Goal: Transaction & Acquisition: Purchase product/service

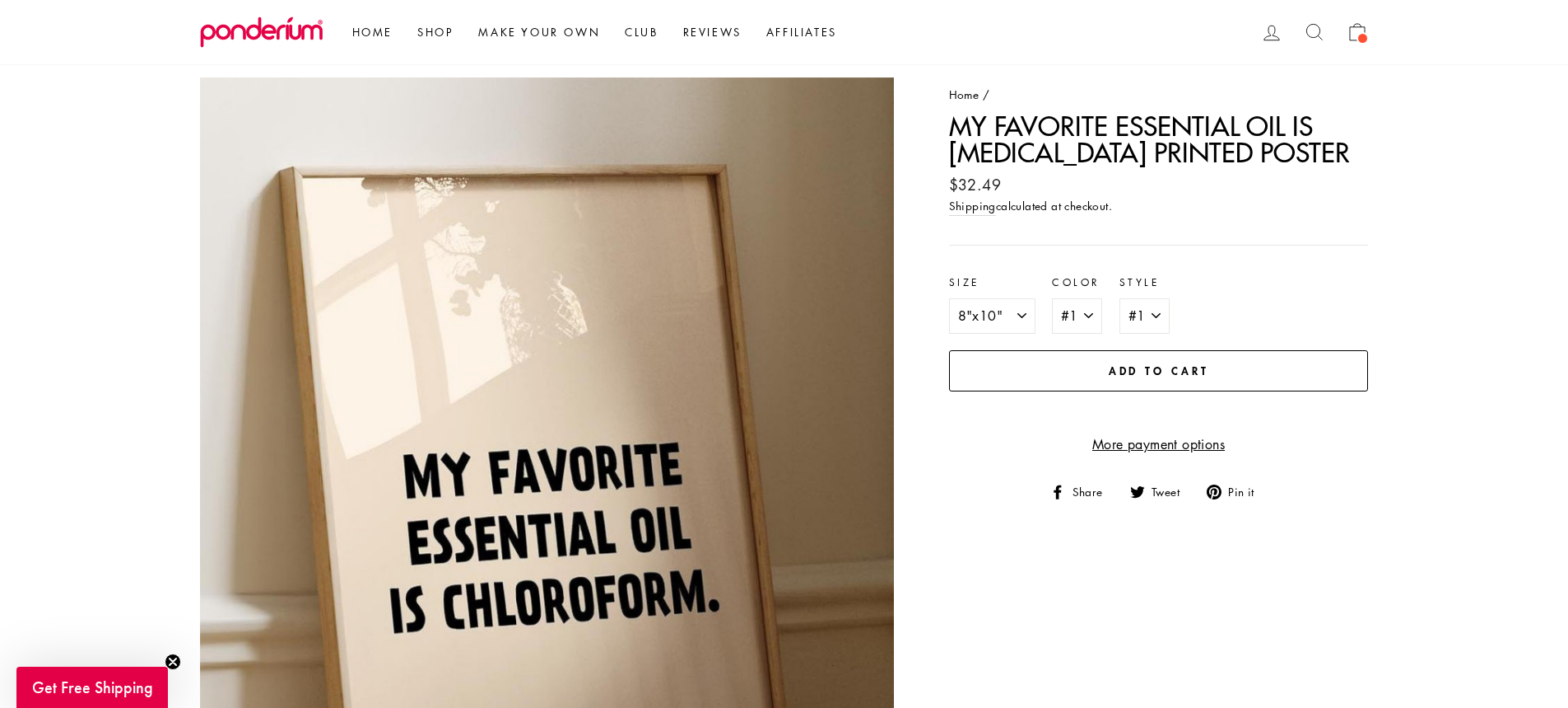
scroll to position [83, 0]
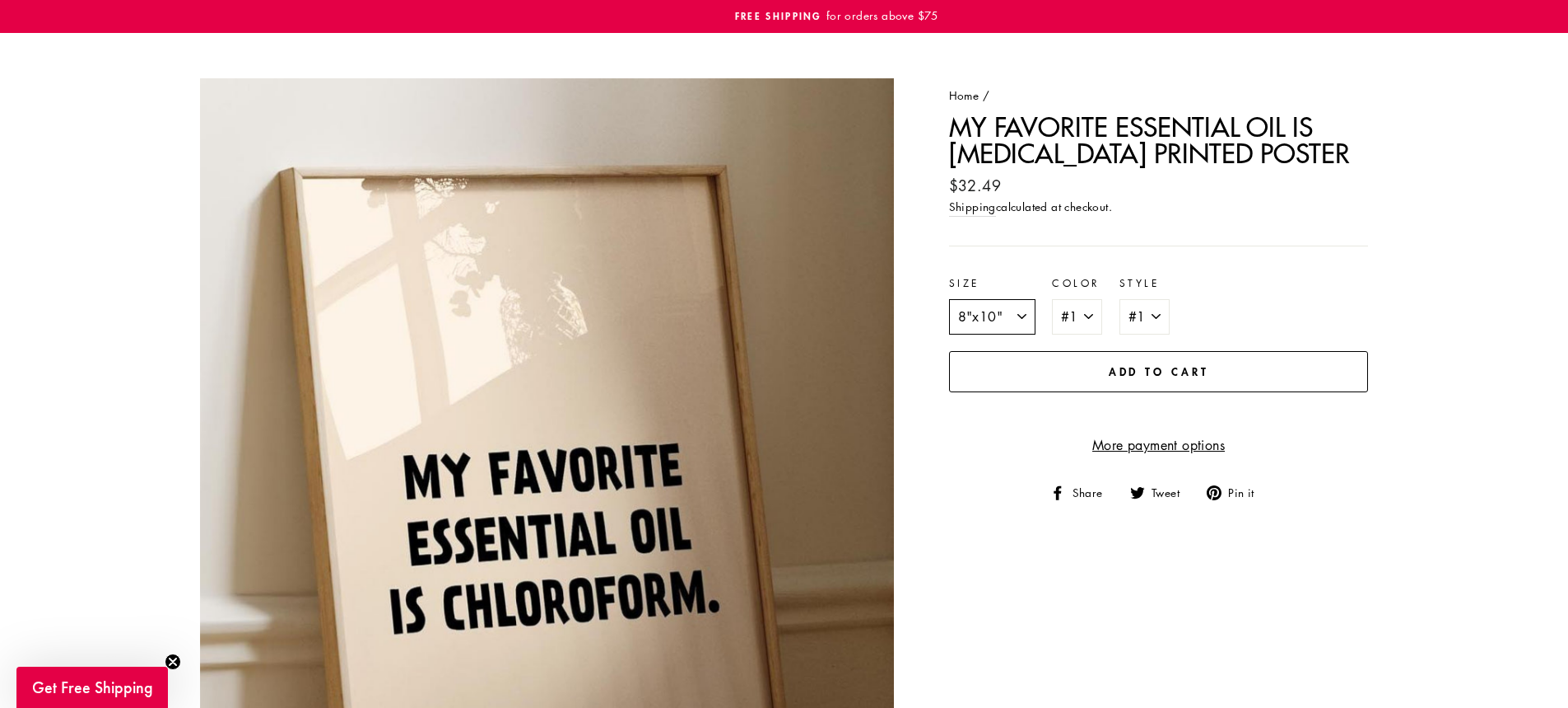
click at [1025, 317] on select "8"x10" 12"x18" 18"x24" 20"x30"" at bounding box center [992, 317] width 87 height 36
select select "18"x24""
click at [949, 299] on select "8"x10" 12"x18" 18"x24" 20"x30"" at bounding box center [992, 317] width 87 height 36
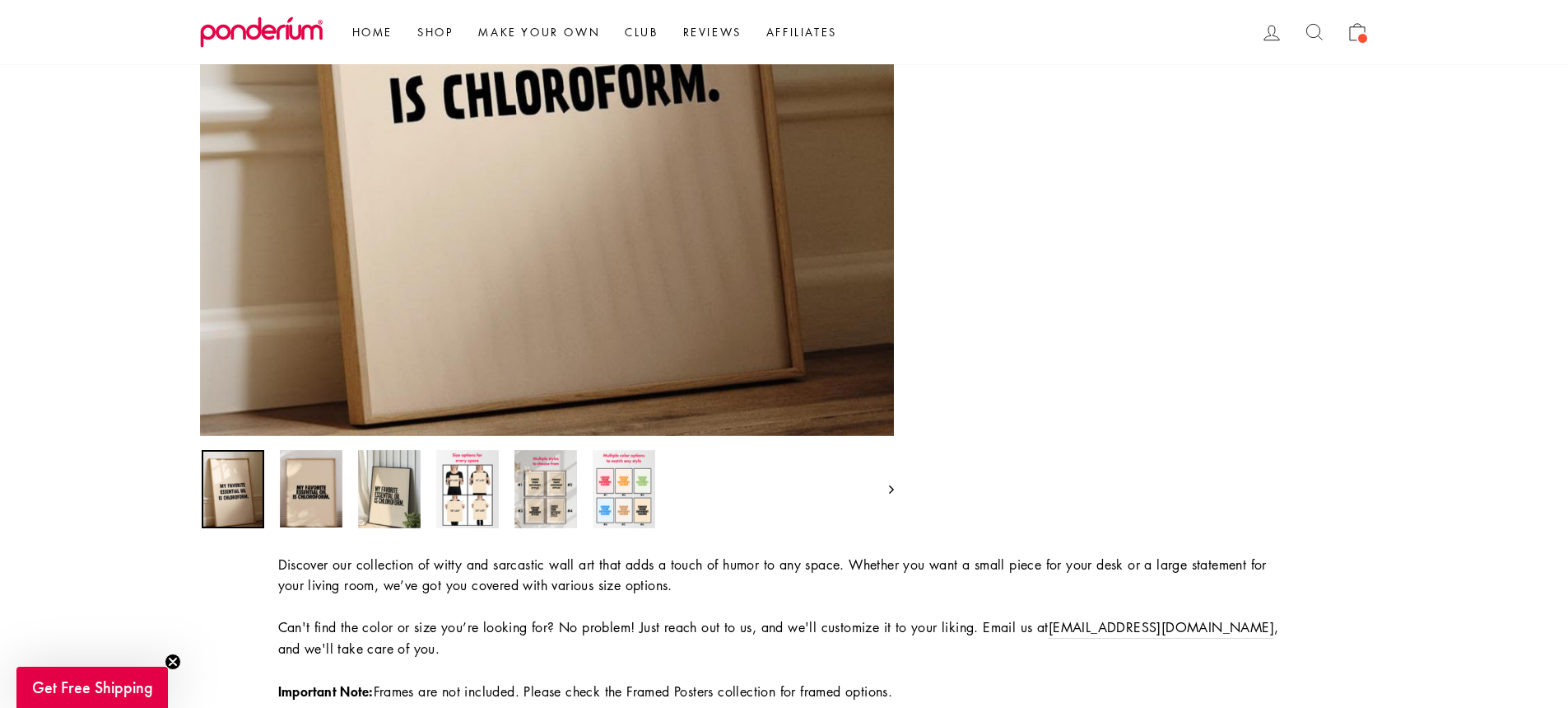
scroll to position [659, 0]
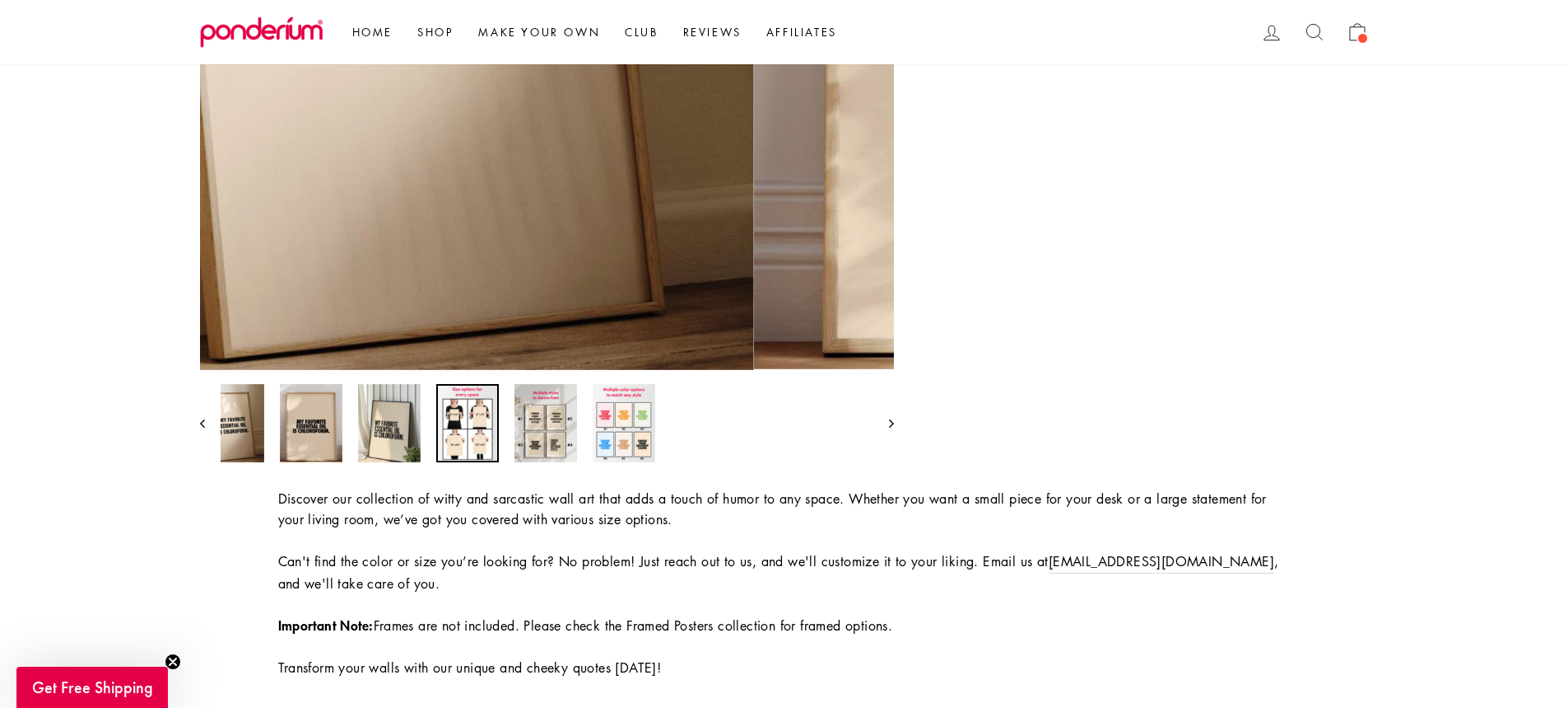
click at [468, 426] on img at bounding box center [467, 423] width 62 height 78
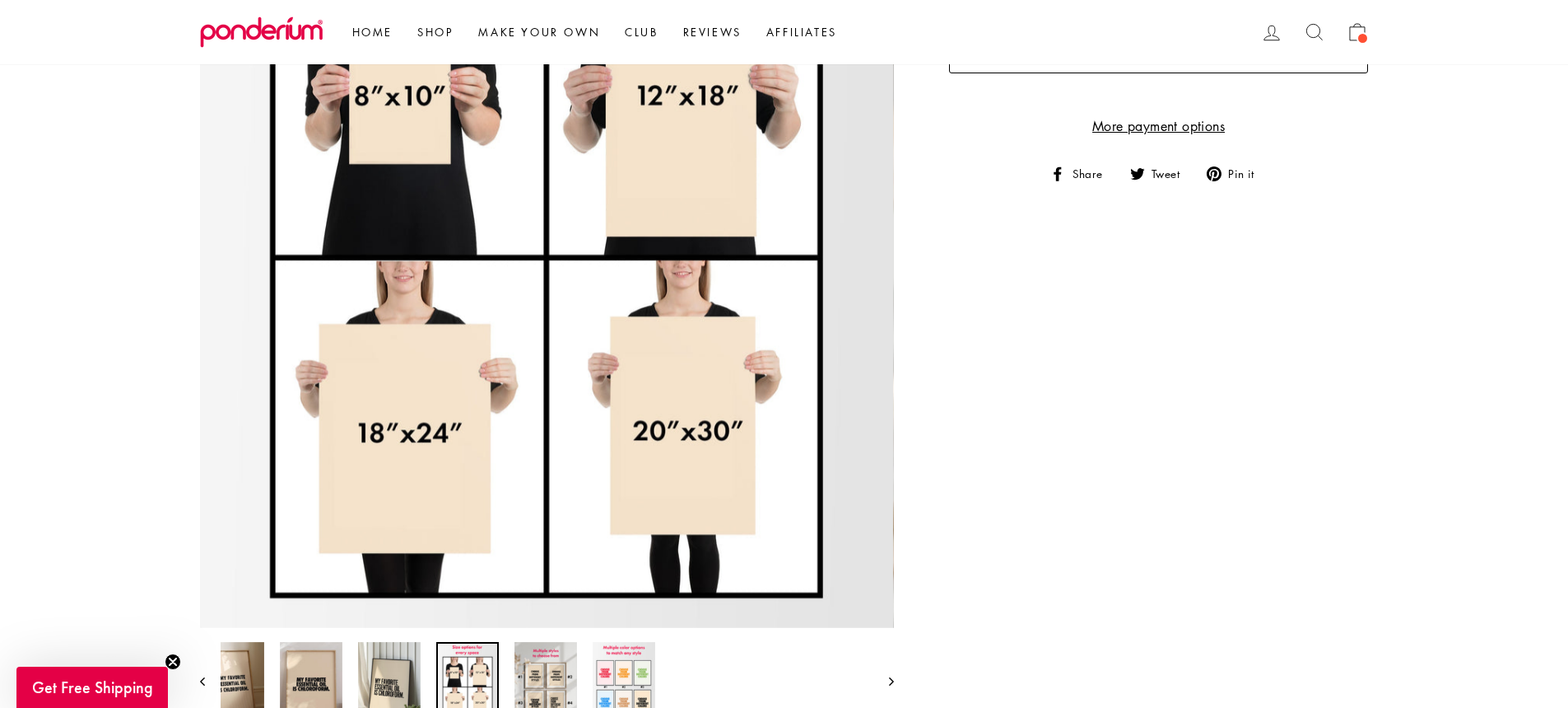
scroll to position [495, 0]
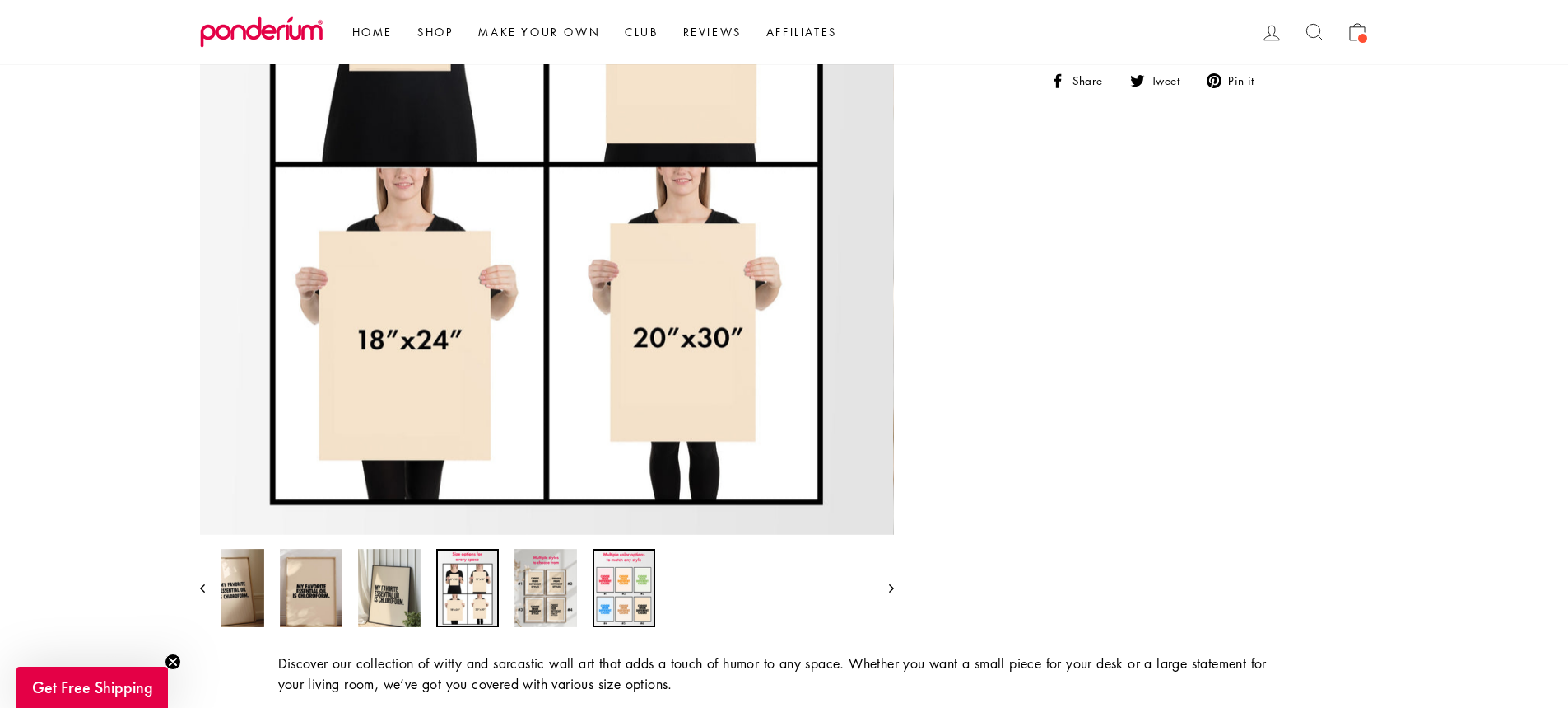
click at [612, 582] on img at bounding box center [624, 587] width 62 height 78
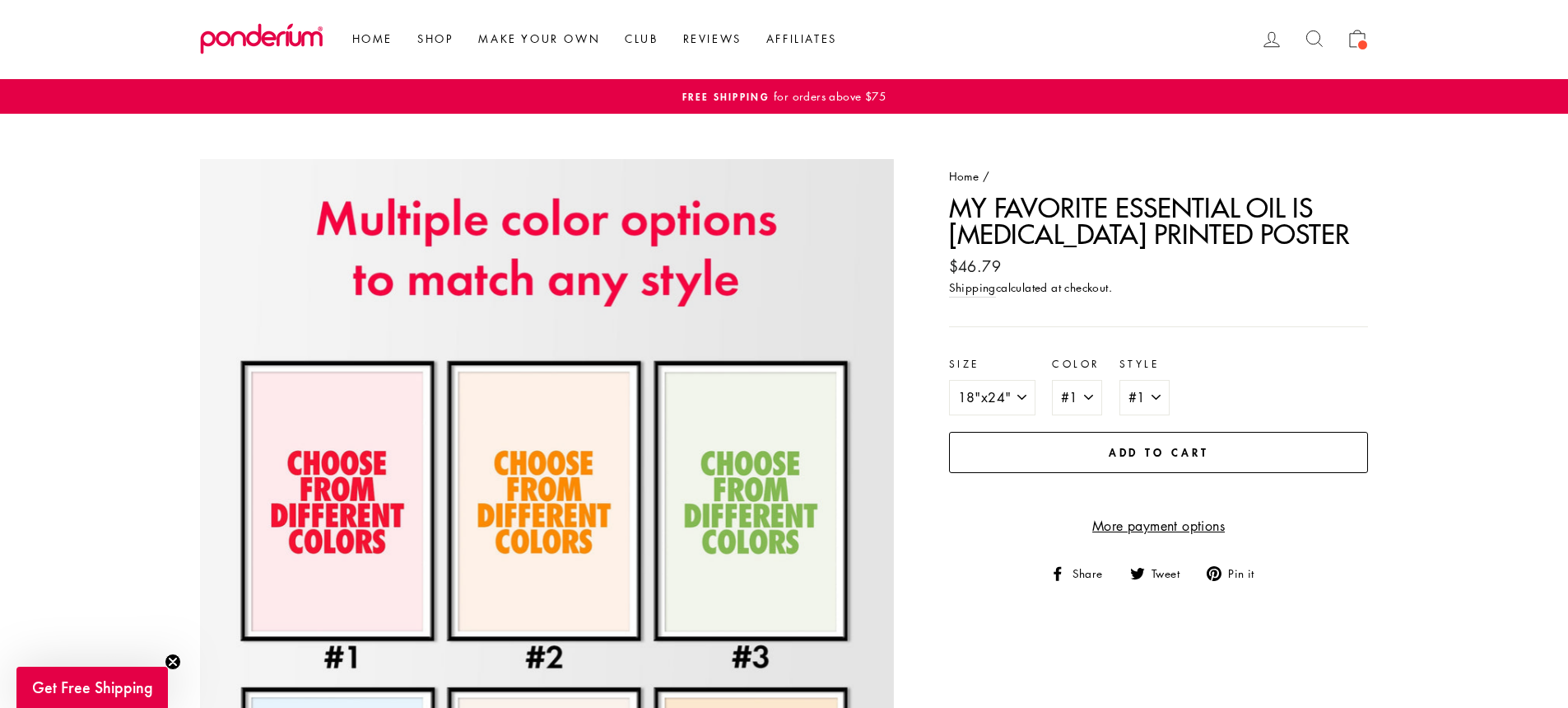
scroll to position [0, 0]
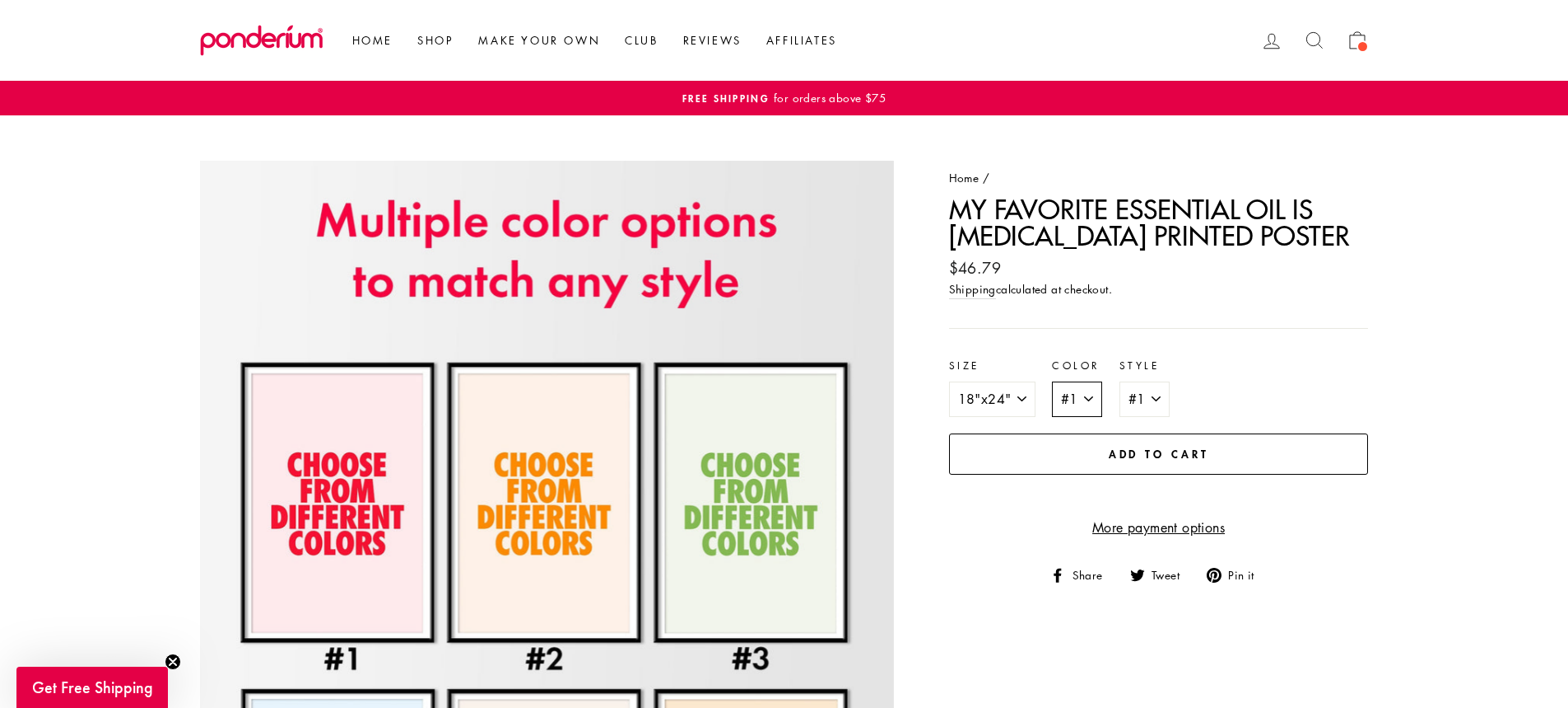
click at [1084, 398] on select "#1 #2 #3 #4 #5 #6" at bounding box center [1077, 399] width 51 height 36
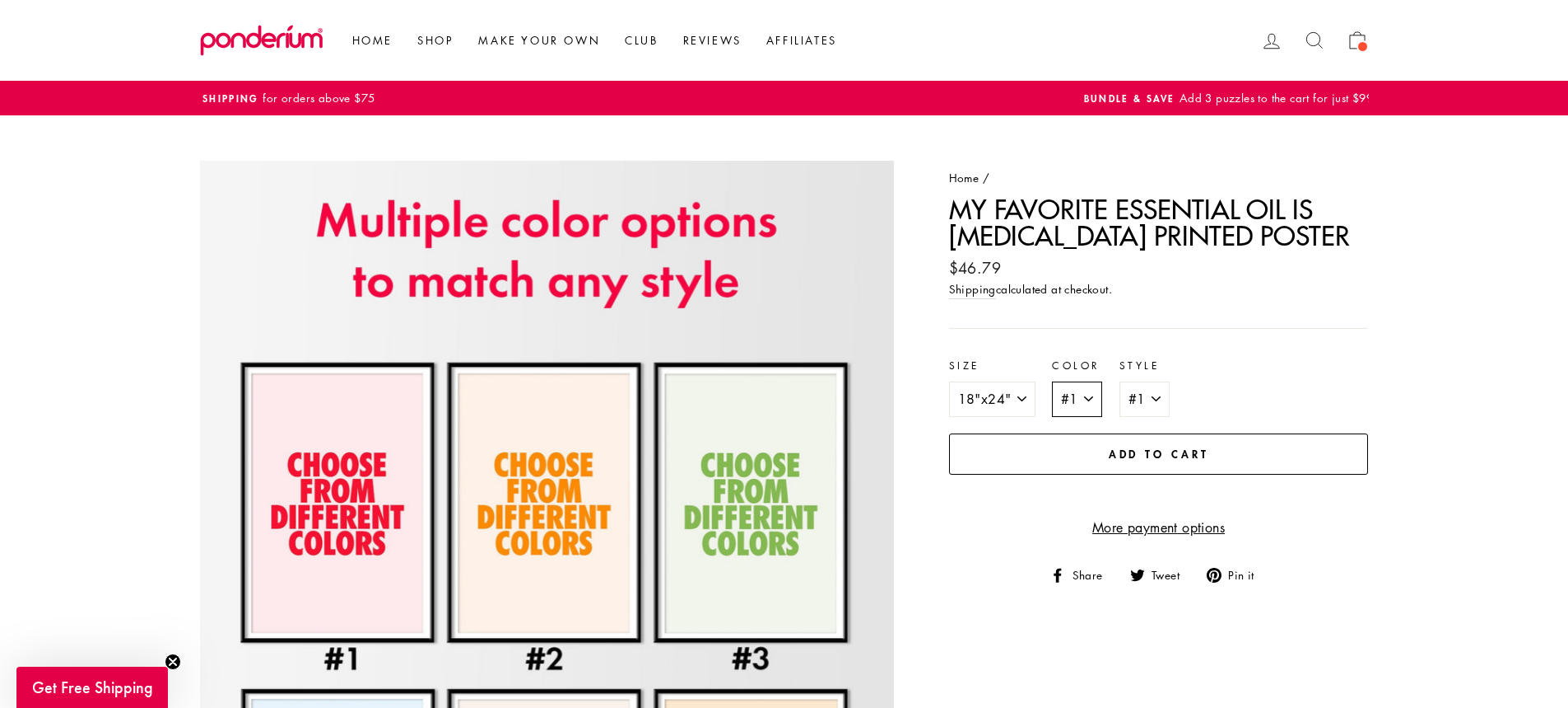
select select "#6"
click at [1052, 382] on select "#1 #2 #3 #4 #5 #6" at bounding box center [1077, 399] width 51 height 36
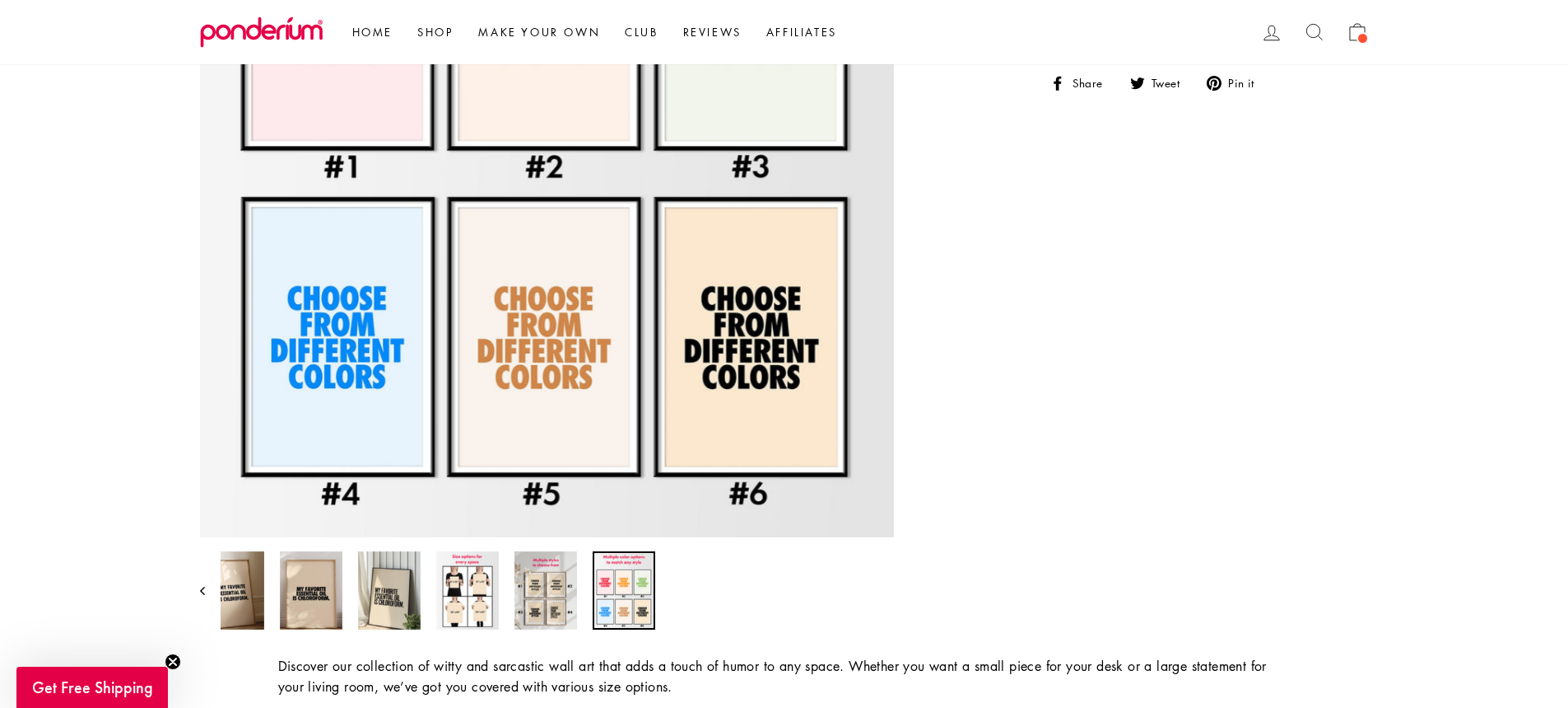
scroll to position [495, 0]
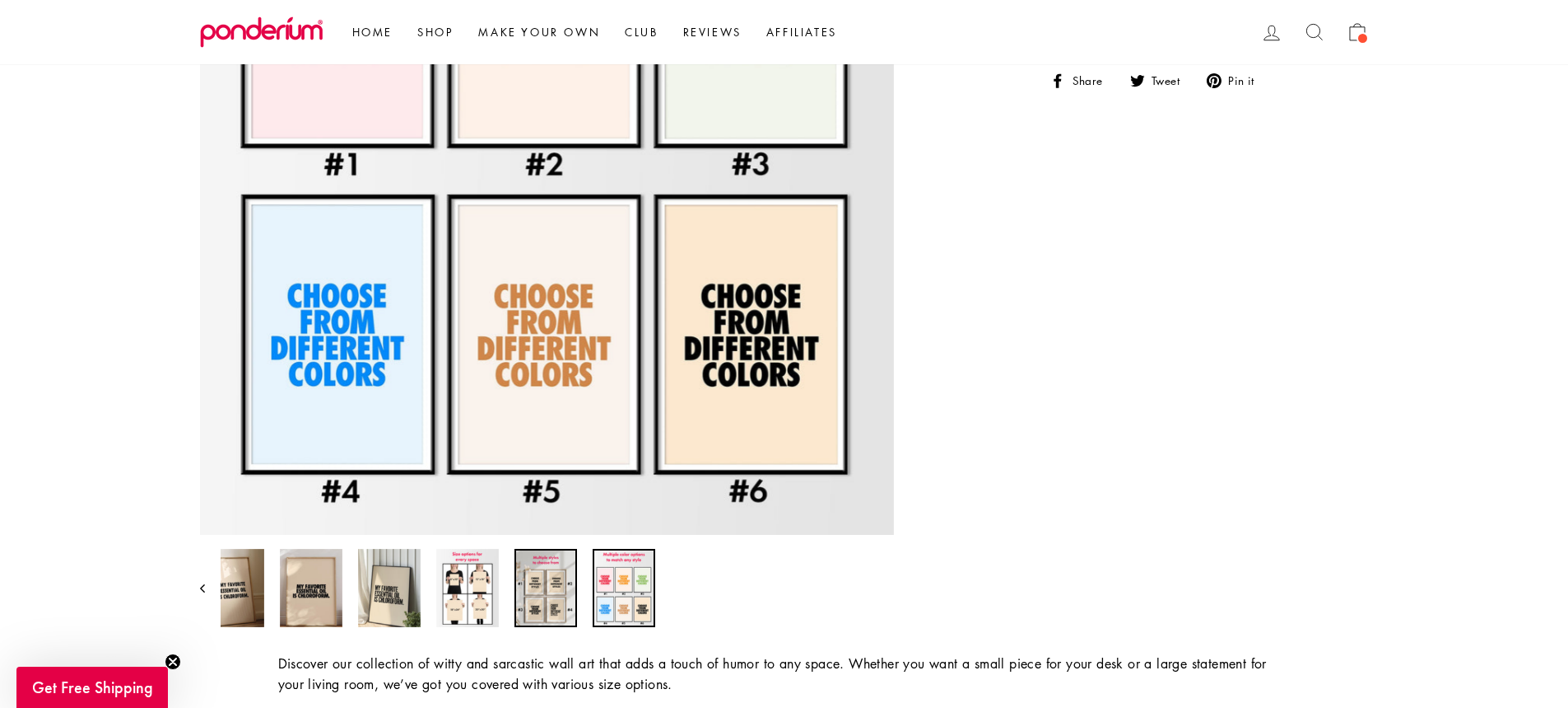
click at [528, 587] on img at bounding box center [546, 587] width 62 height 78
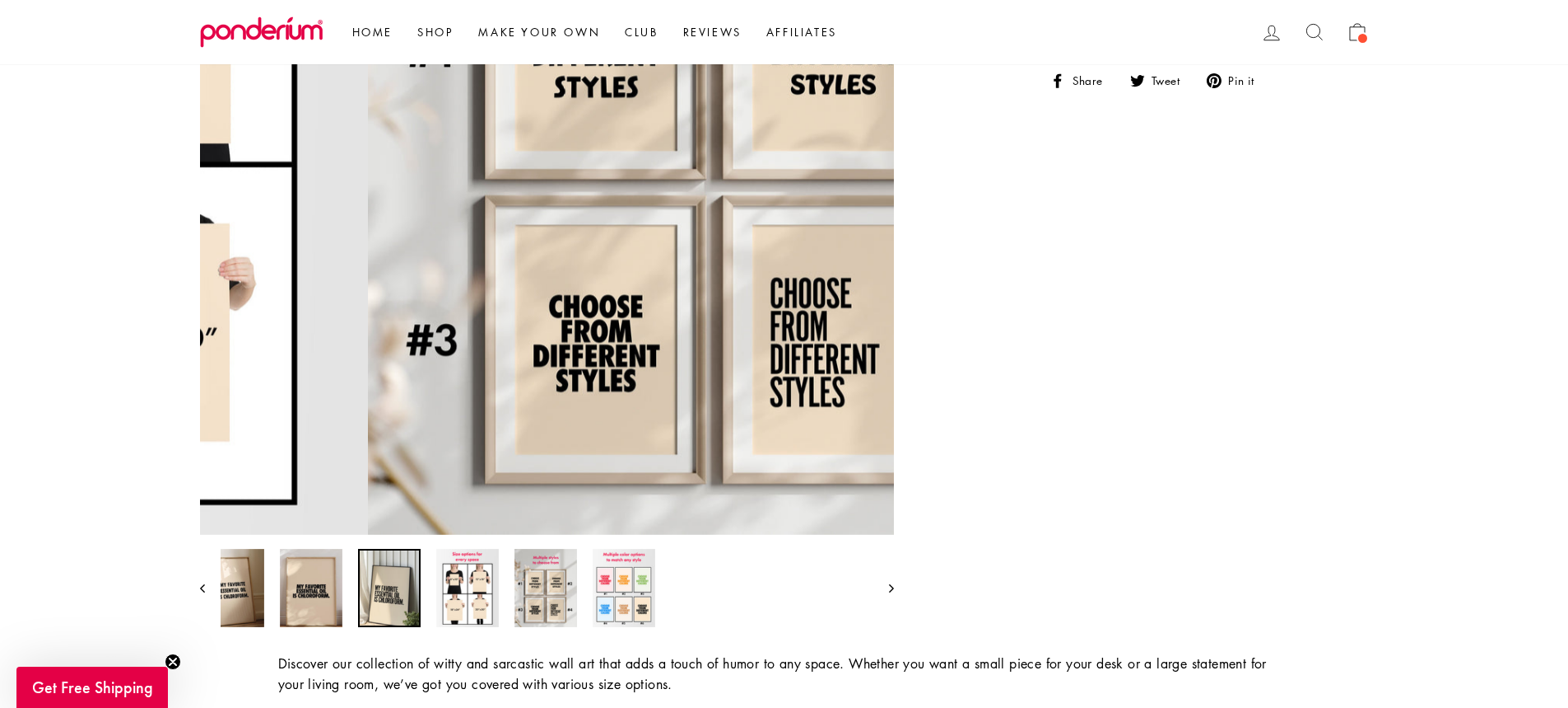
click at [387, 590] on img at bounding box center [389, 587] width 62 height 78
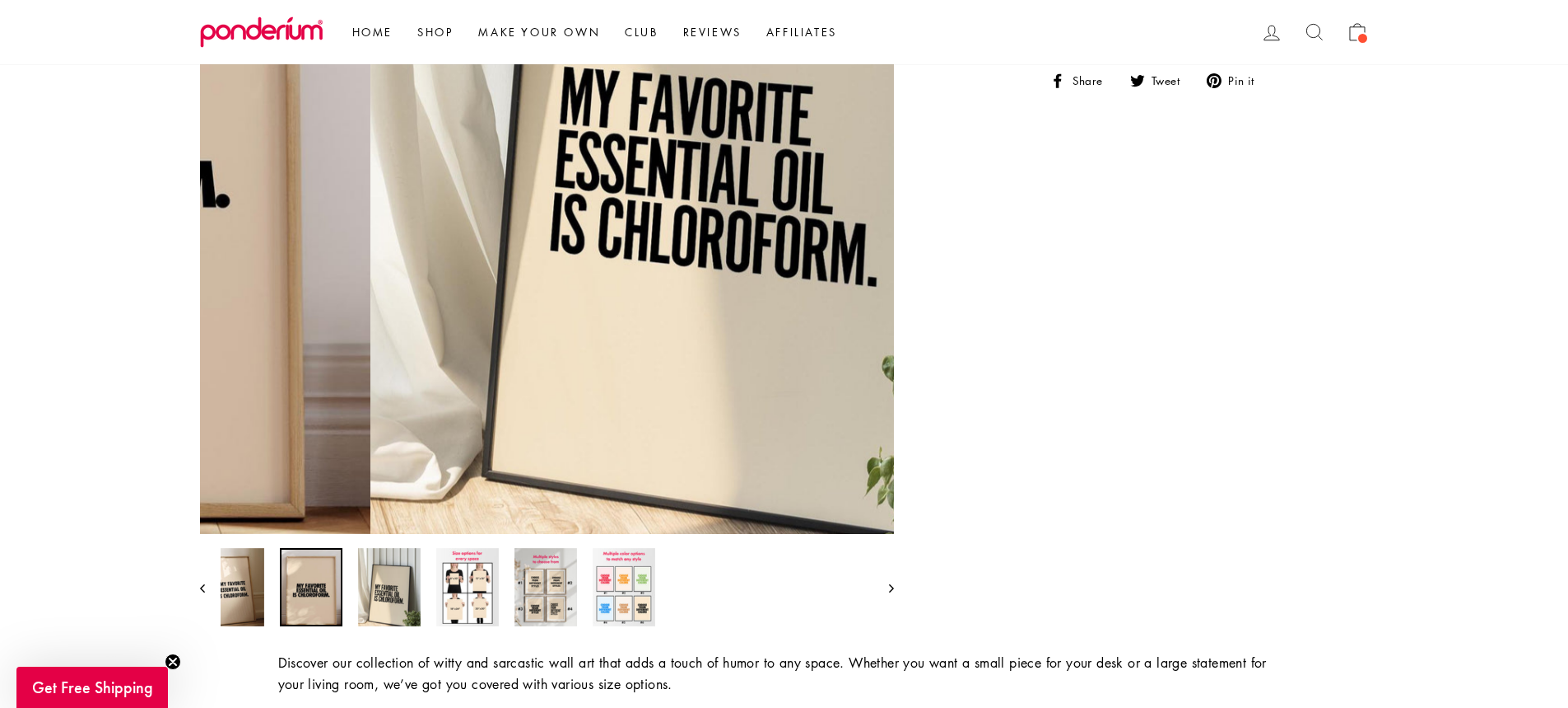
click at [329, 592] on img at bounding box center [311, 586] width 62 height 78
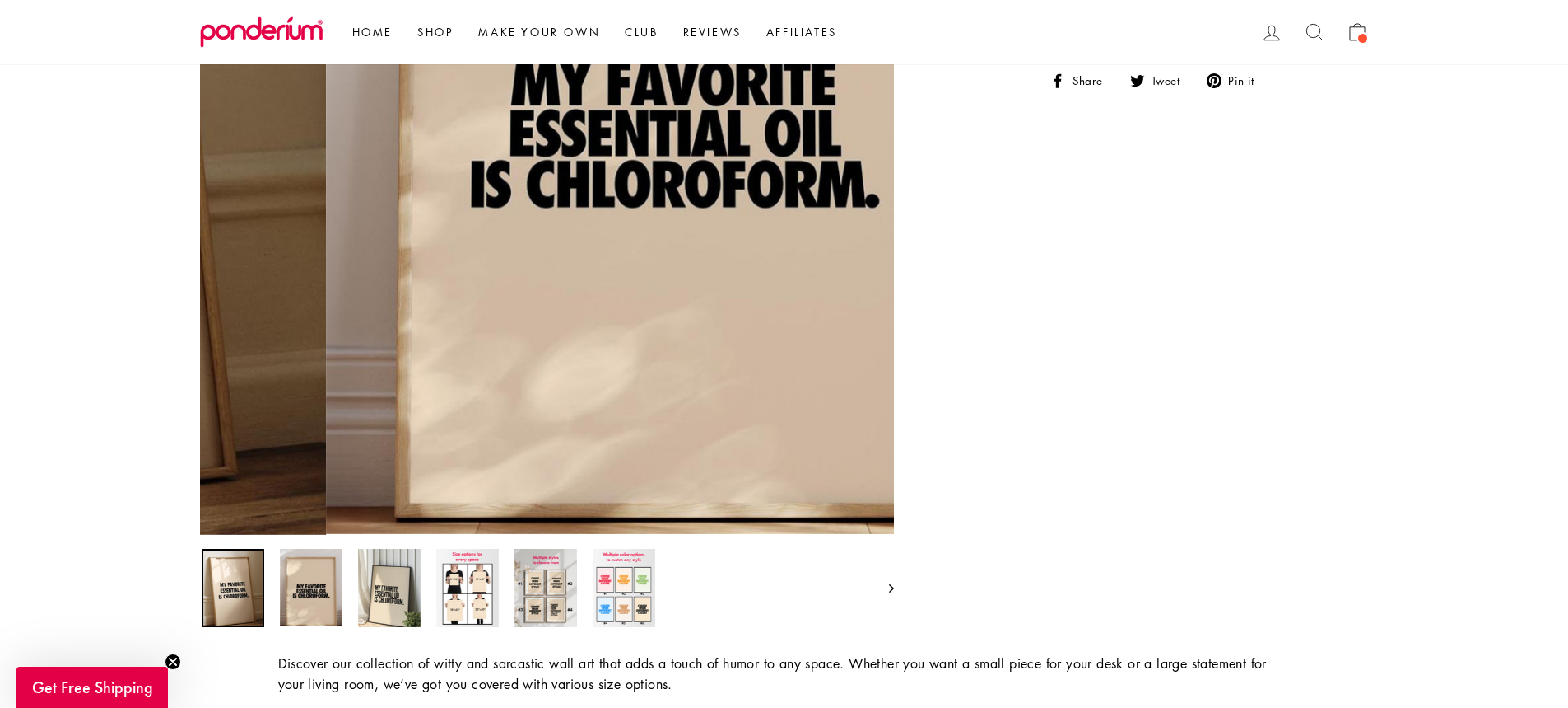
click at [252, 581] on img at bounding box center [233, 587] width 62 height 78
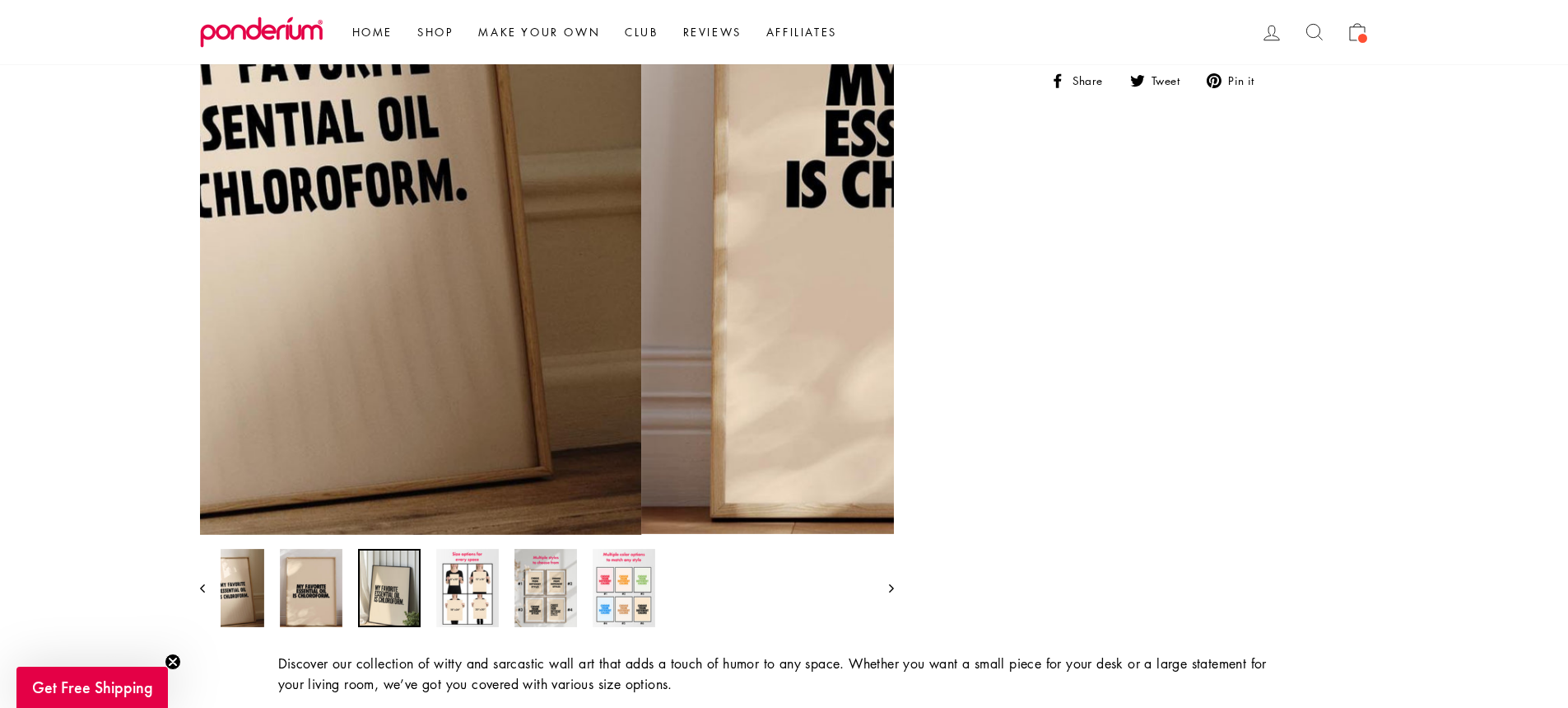
click at [390, 588] on img at bounding box center [389, 587] width 62 height 78
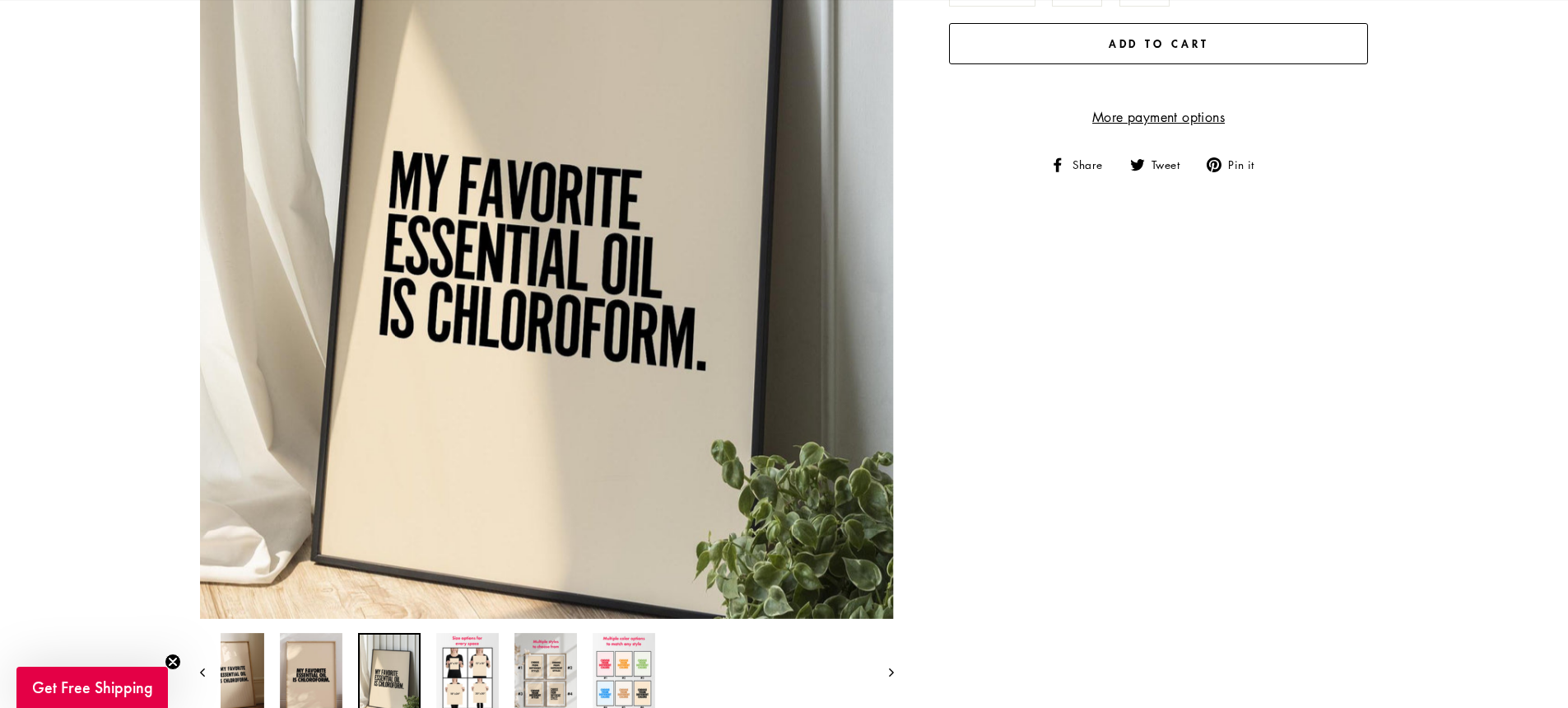
scroll to position [412, 0]
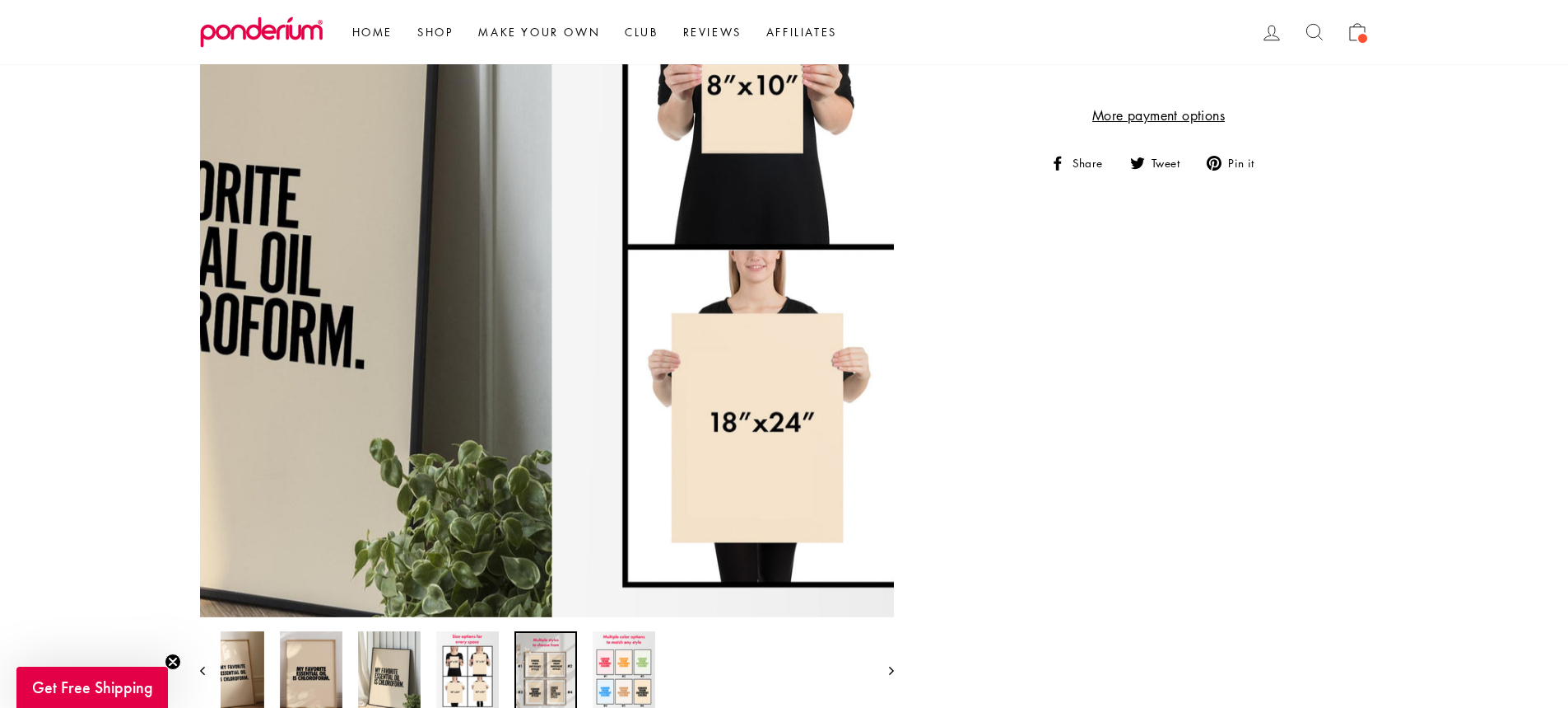
click at [544, 667] on img at bounding box center [546, 670] width 62 height 78
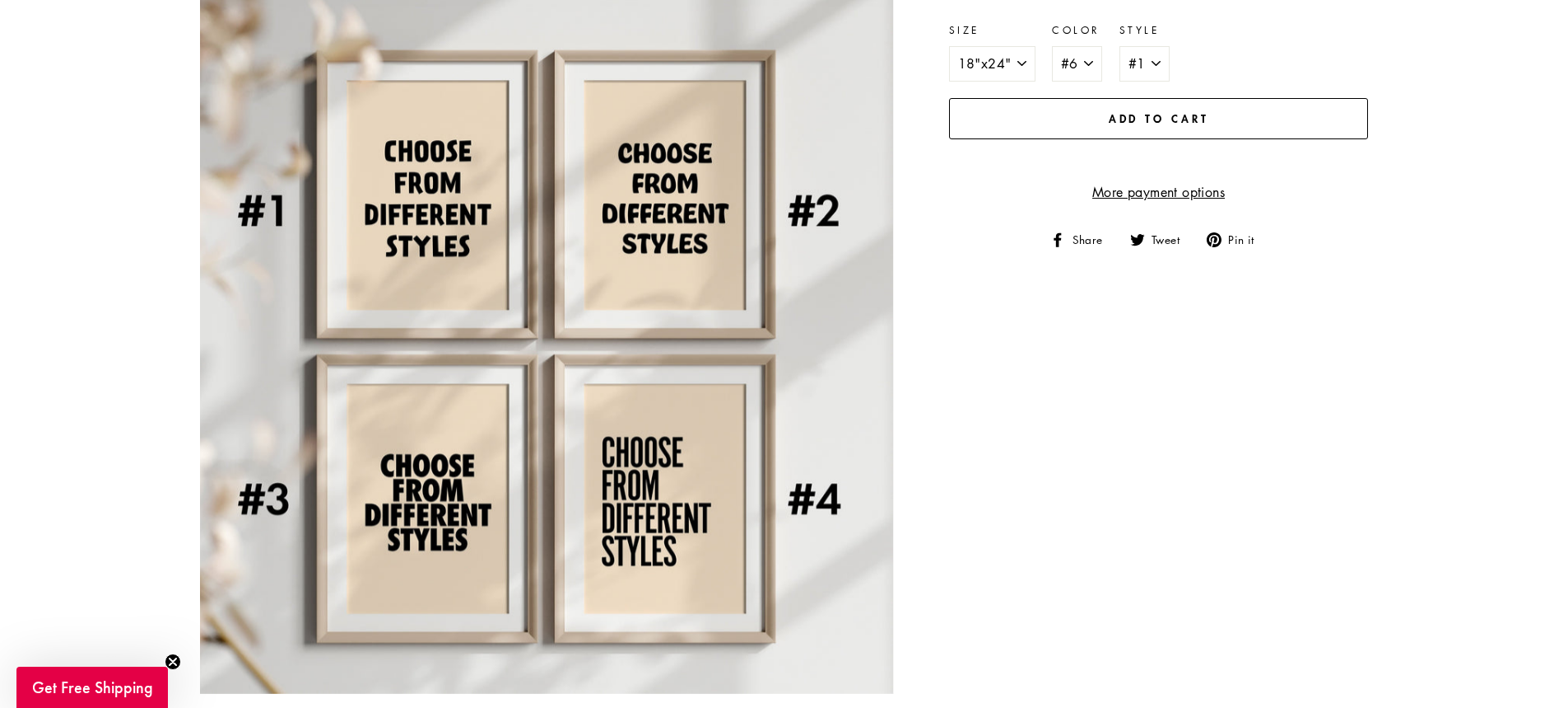
scroll to position [83, 0]
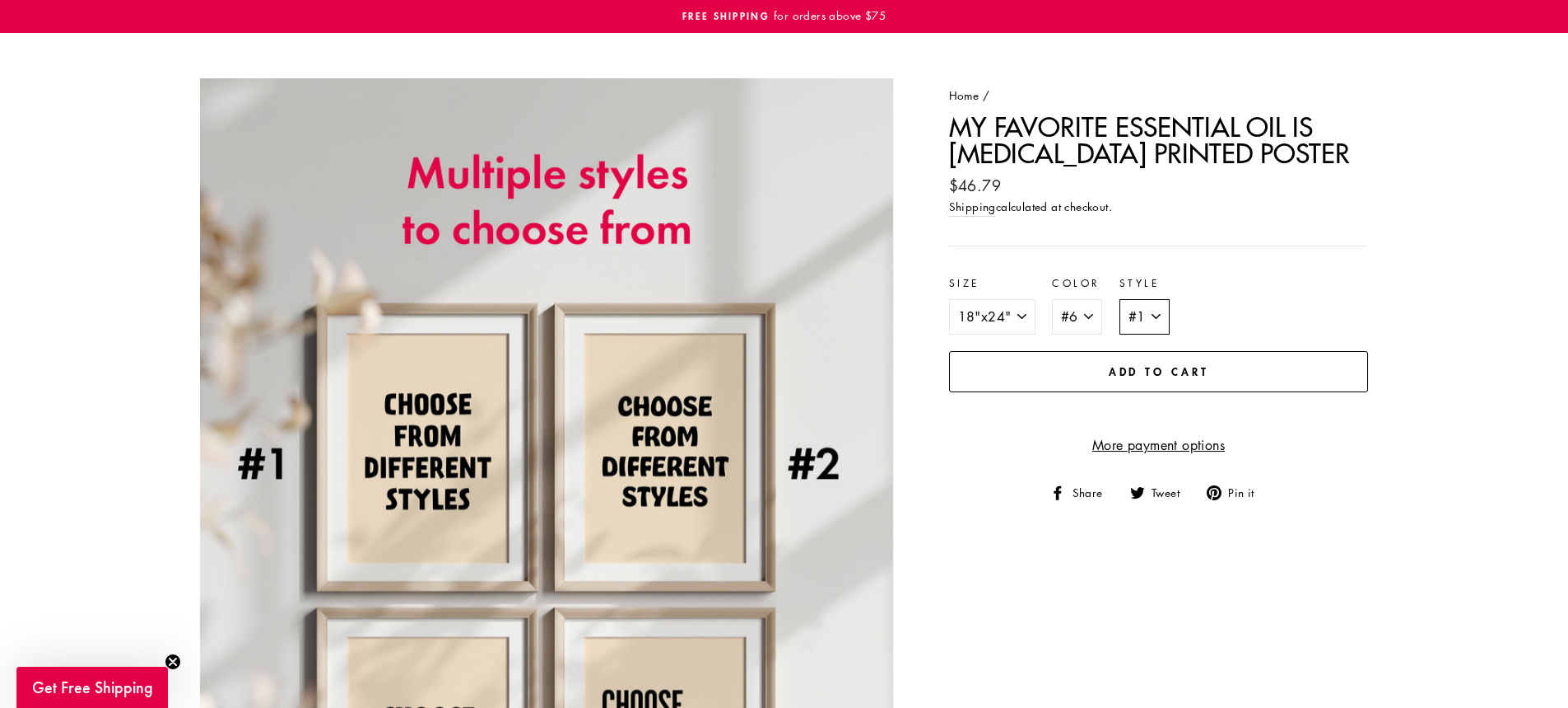
click at [1159, 320] on select "#1 #2 #3 #4" at bounding box center [1145, 317] width 51 height 36
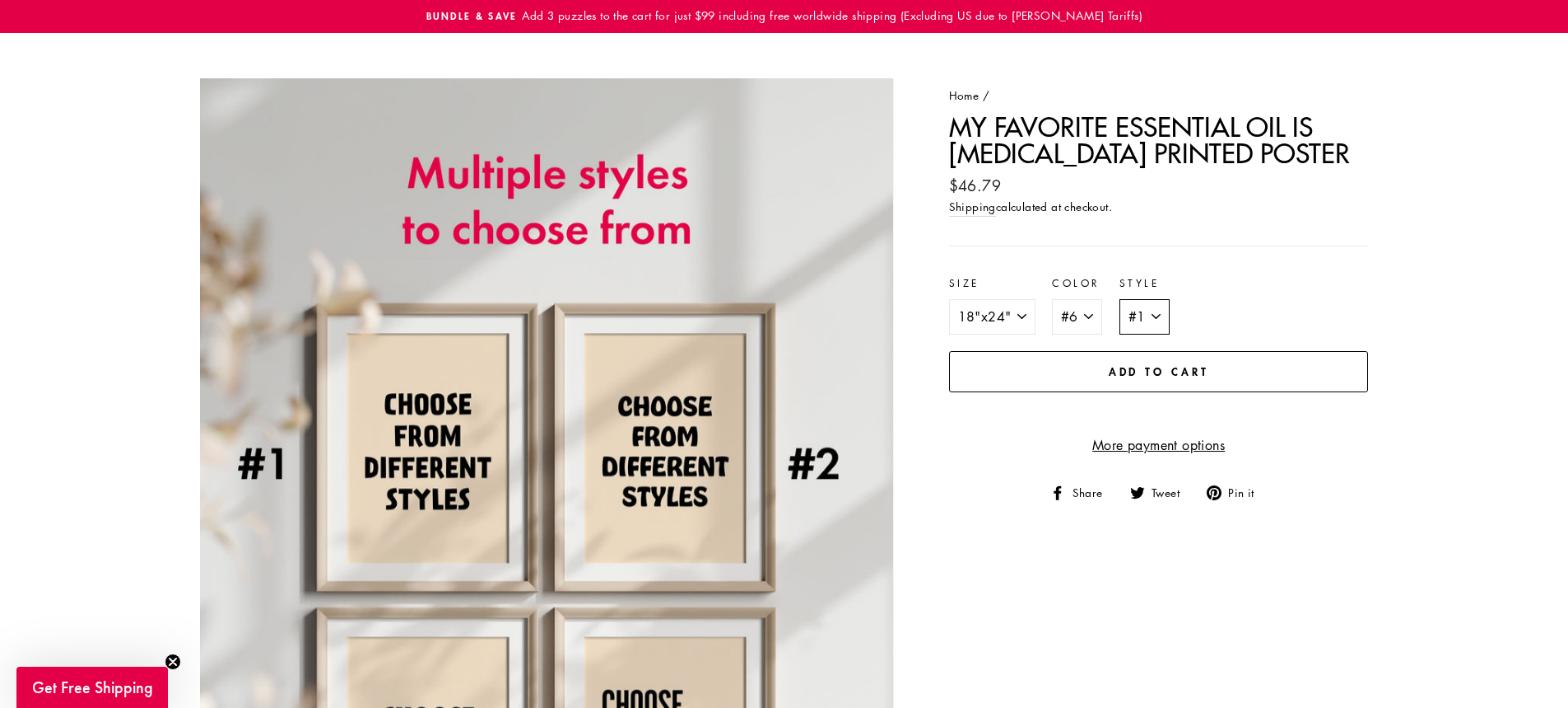
select select "#4"
click at [1119, 299] on select "#1 #2 #3 #4" at bounding box center [1145, 317] width 51 height 36
click at [966, 491] on div "Home / My Favorite Essential Oil Is Chloroform Printed Poster Regular price $46…" at bounding box center [1140, 294] width 456 height 415
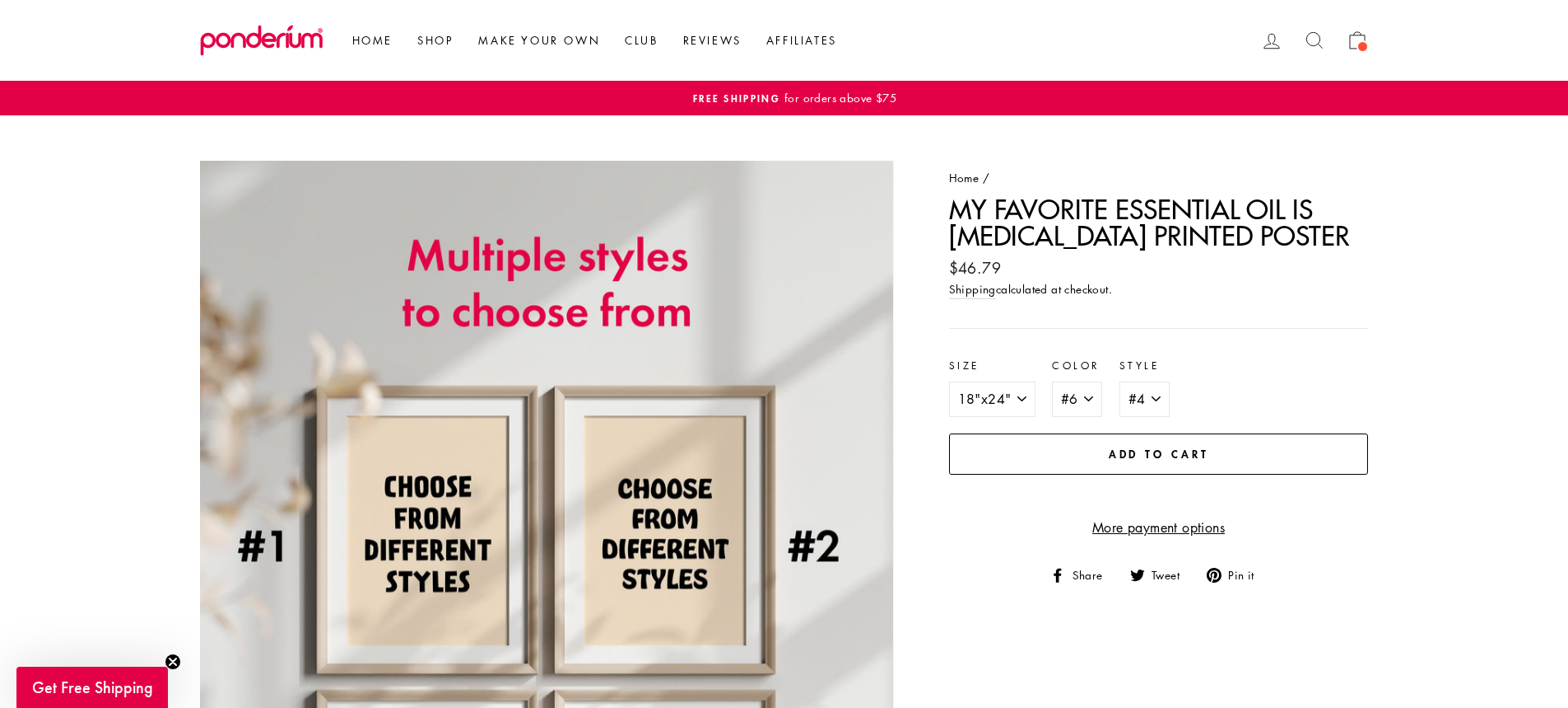
click at [1178, 457] on span "Add to cart" at bounding box center [1158, 454] width 100 height 16
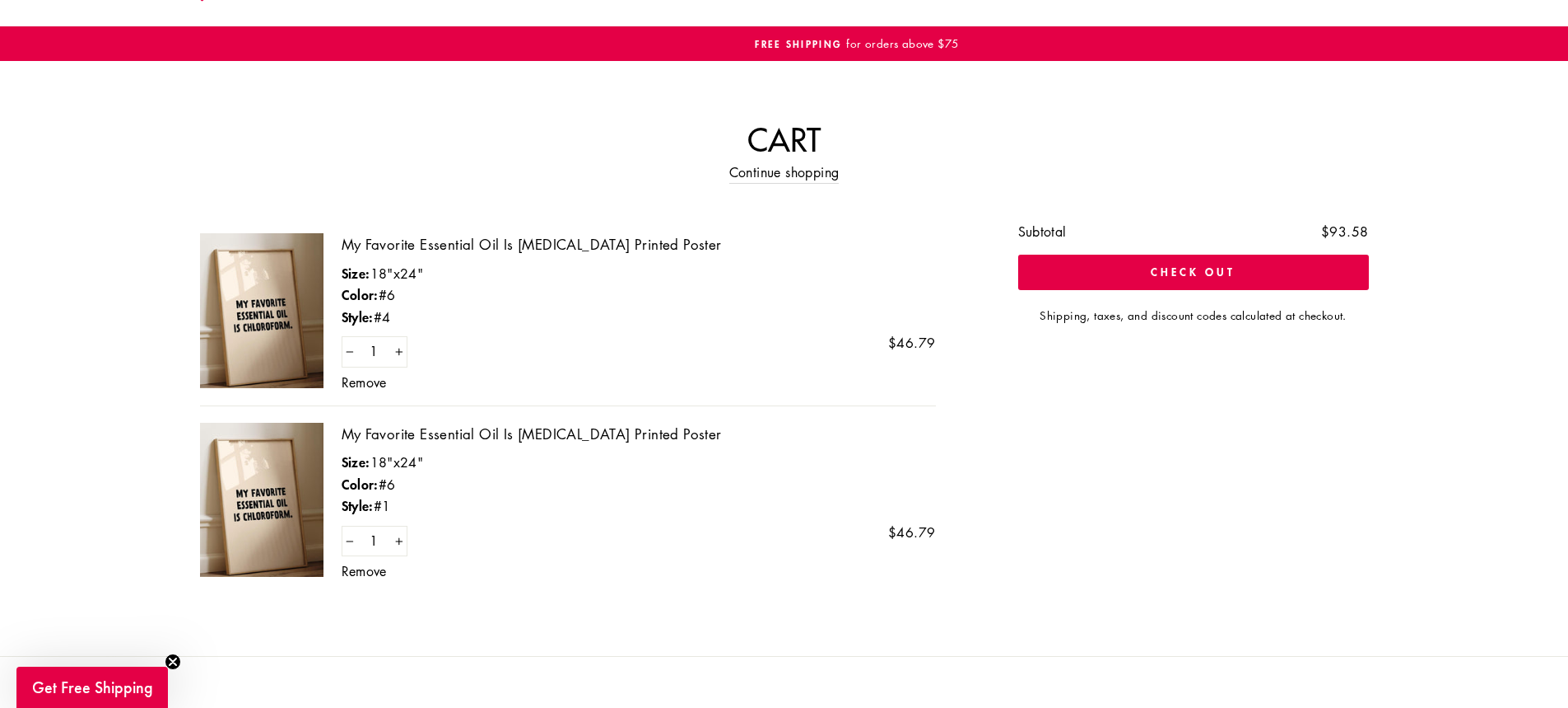
scroll to position [83, 0]
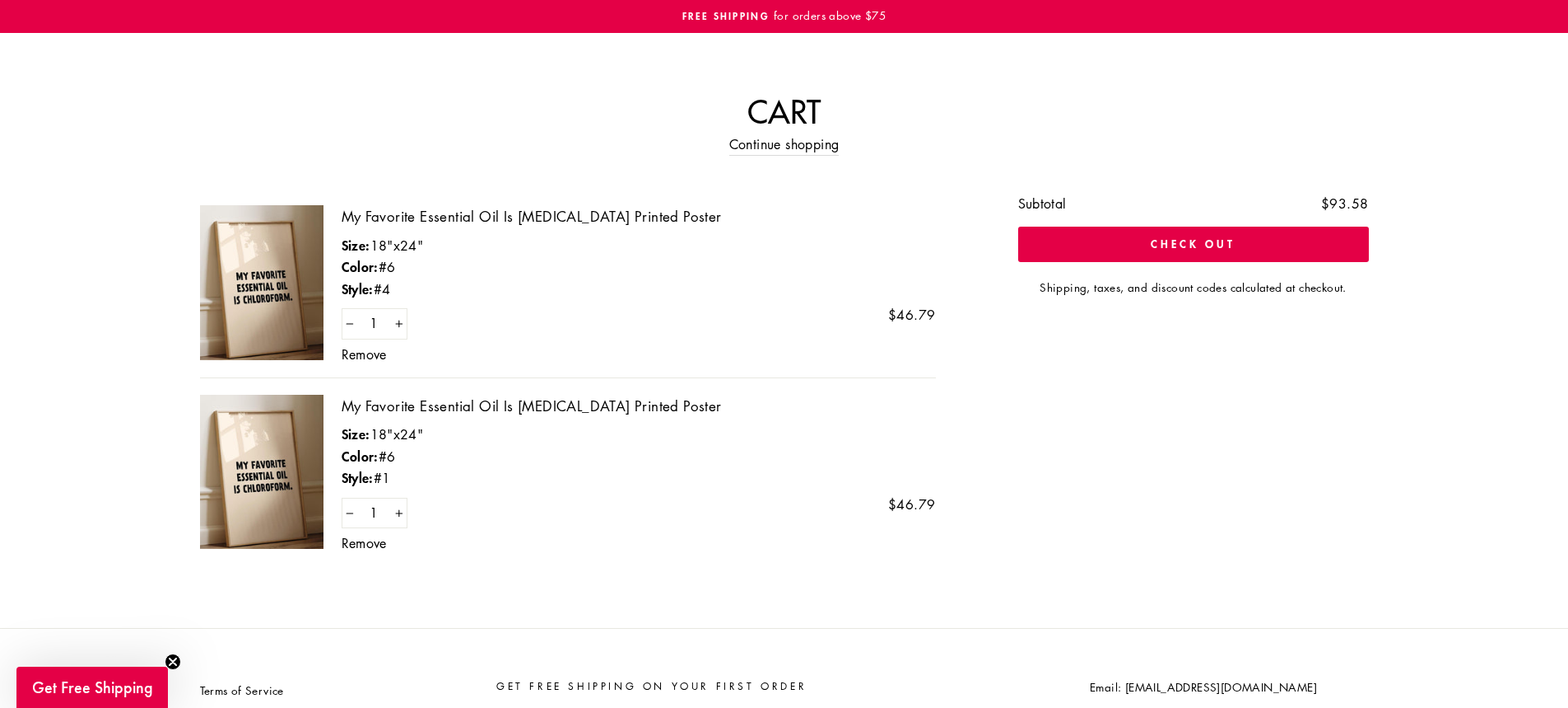
click at [379, 537] on link "Remove" at bounding box center [364, 543] width 46 height 14
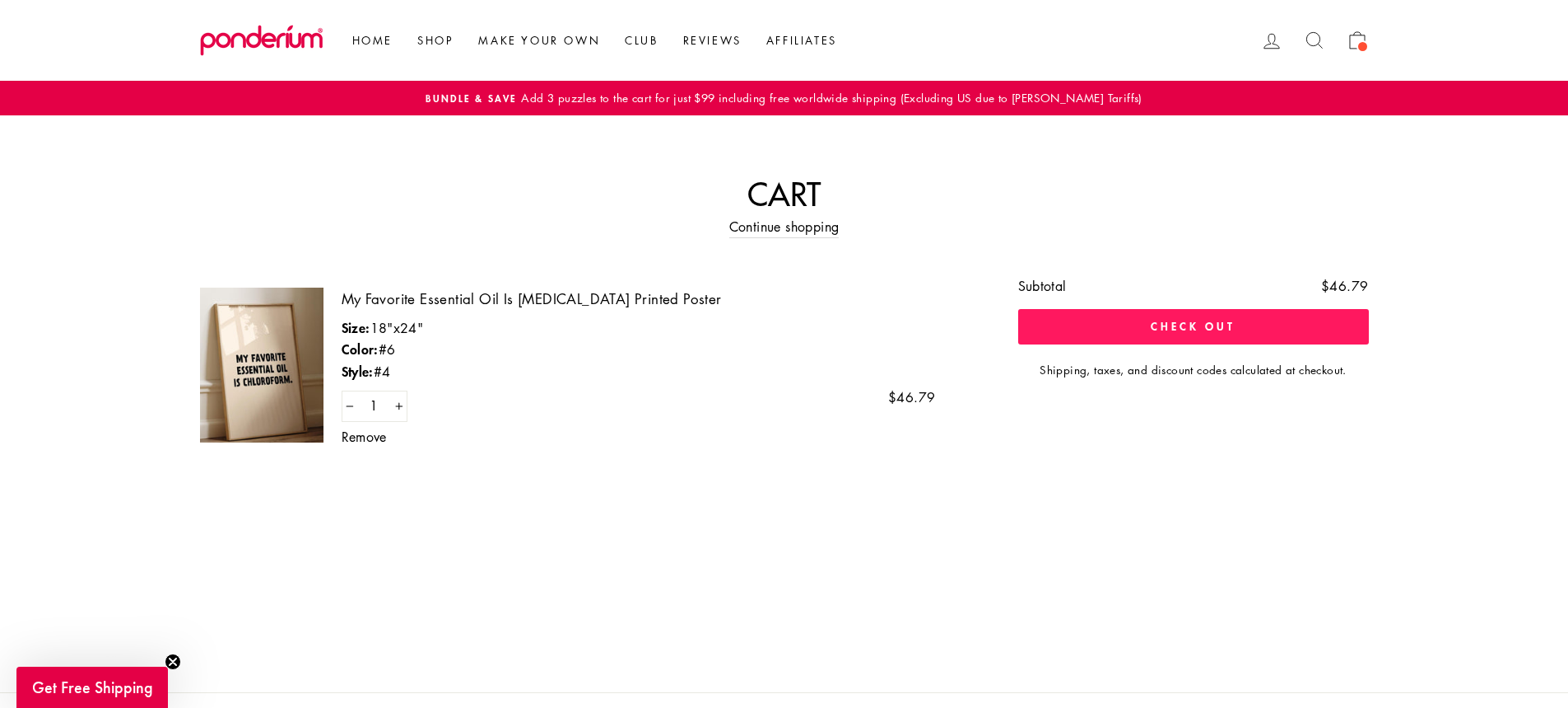
click at [1119, 335] on button "Check out" at bounding box center [1193, 326] width 350 height 35
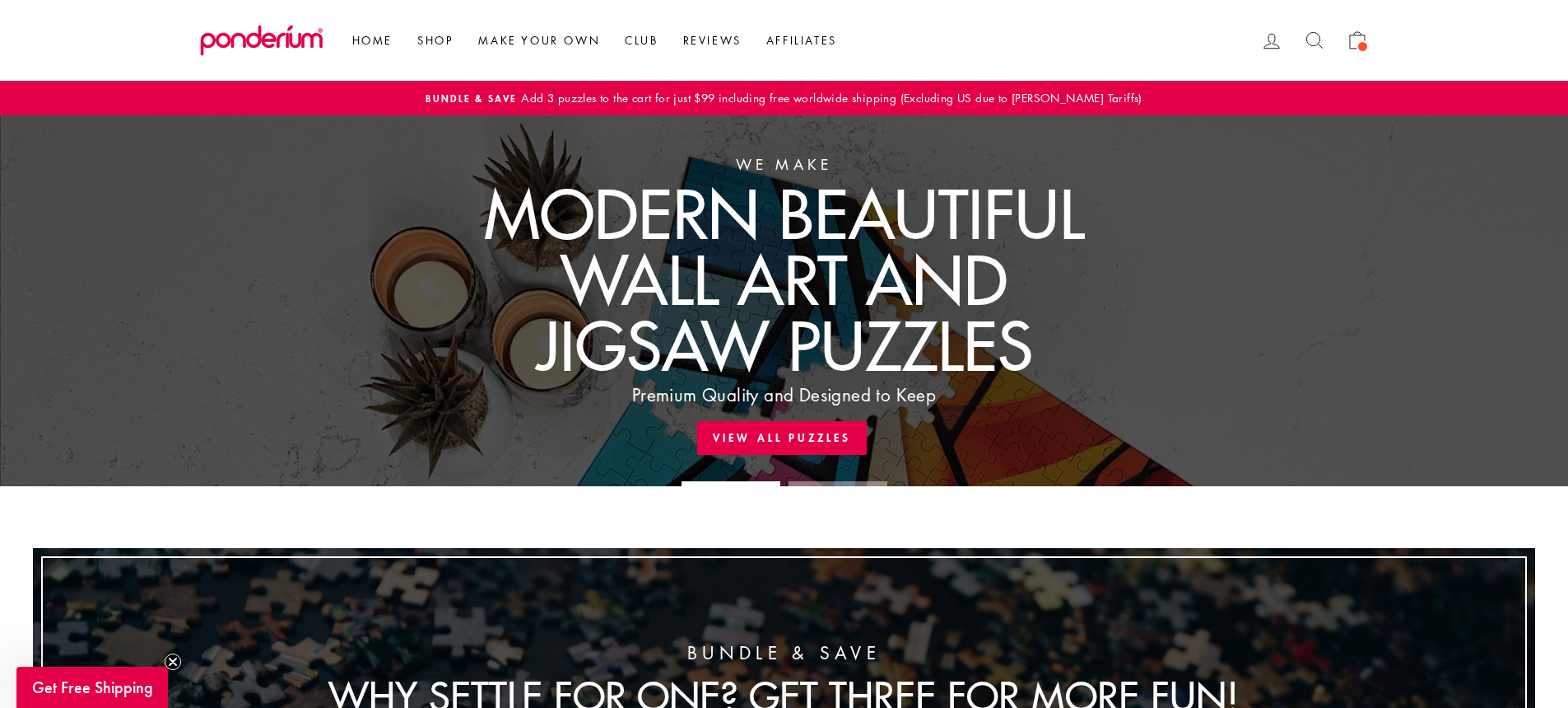
click at [1360, 35] on icon at bounding box center [1356, 42] width 15 height 14
